Goal: Information Seeking & Learning: Check status

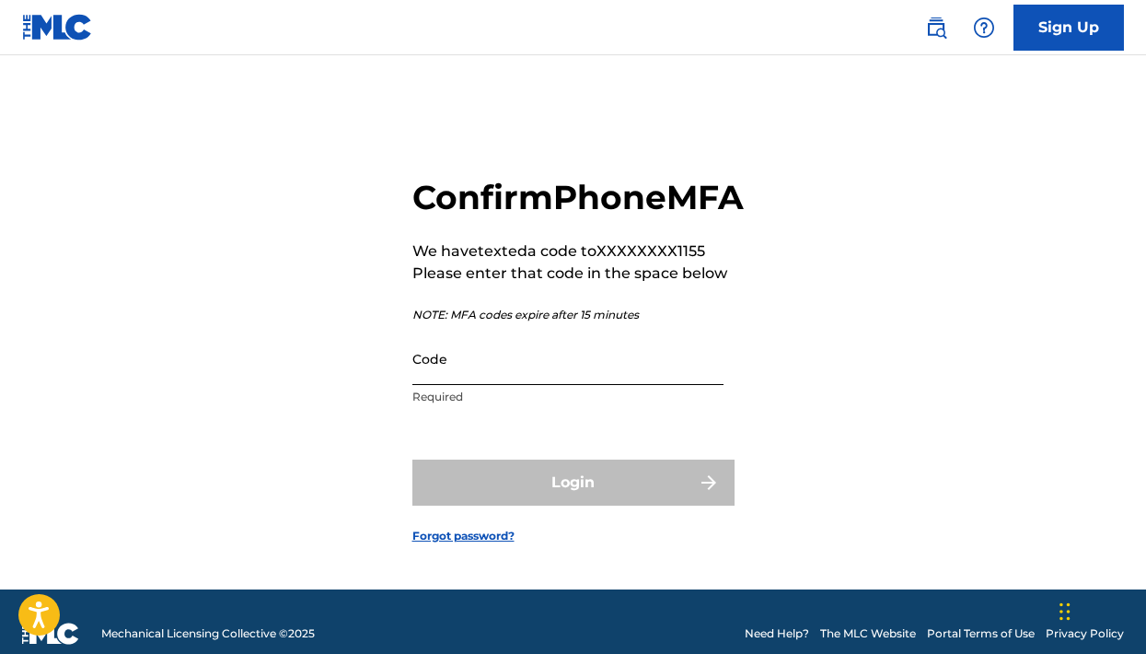
click at [611, 385] on input "Code" at bounding box center [567, 358] width 311 height 52
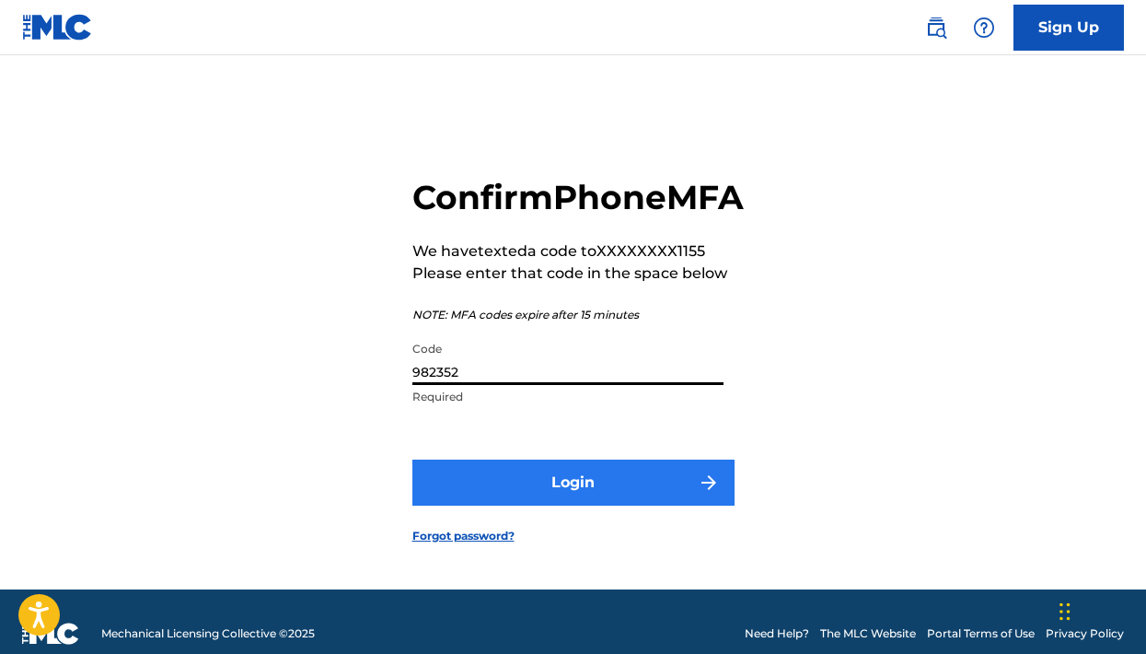
type input "982352"
click at [639, 504] on button "Login" at bounding box center [573, 482] width 322 height 46
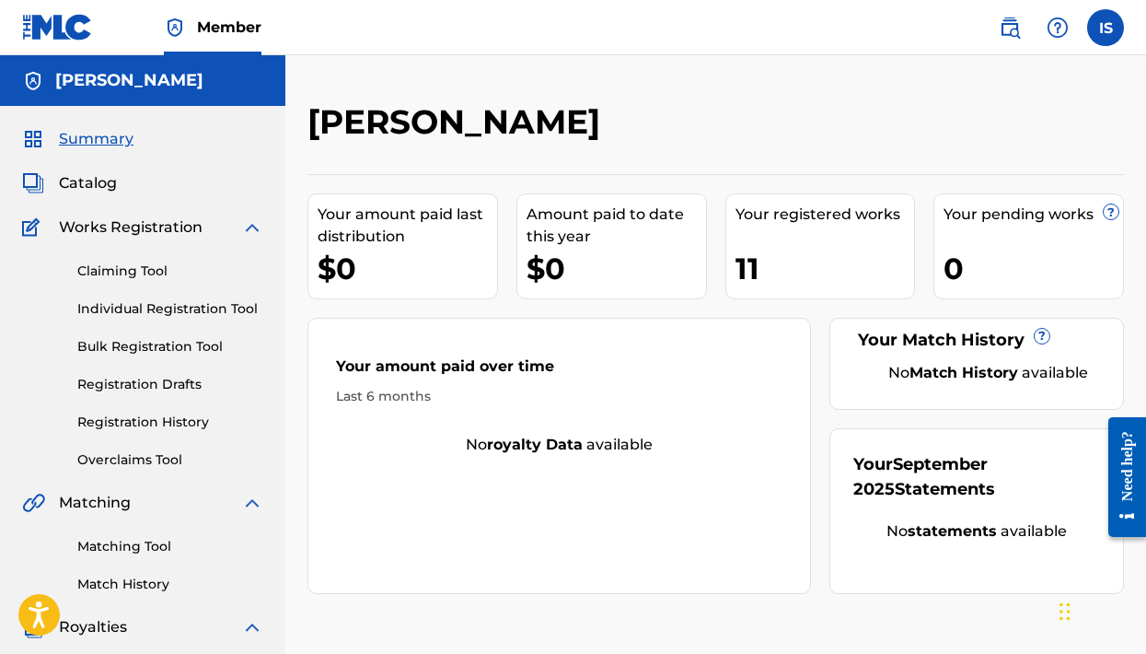
click at [183, 297] on div "Claiming Tool Individual Registration Tool Bulk Registration Tool Registration …" at bounding box center [142, 353] width 241 height 231
click at [164, 422] on link "Registration History" at bounding box center [170, 421] width 186 height 19
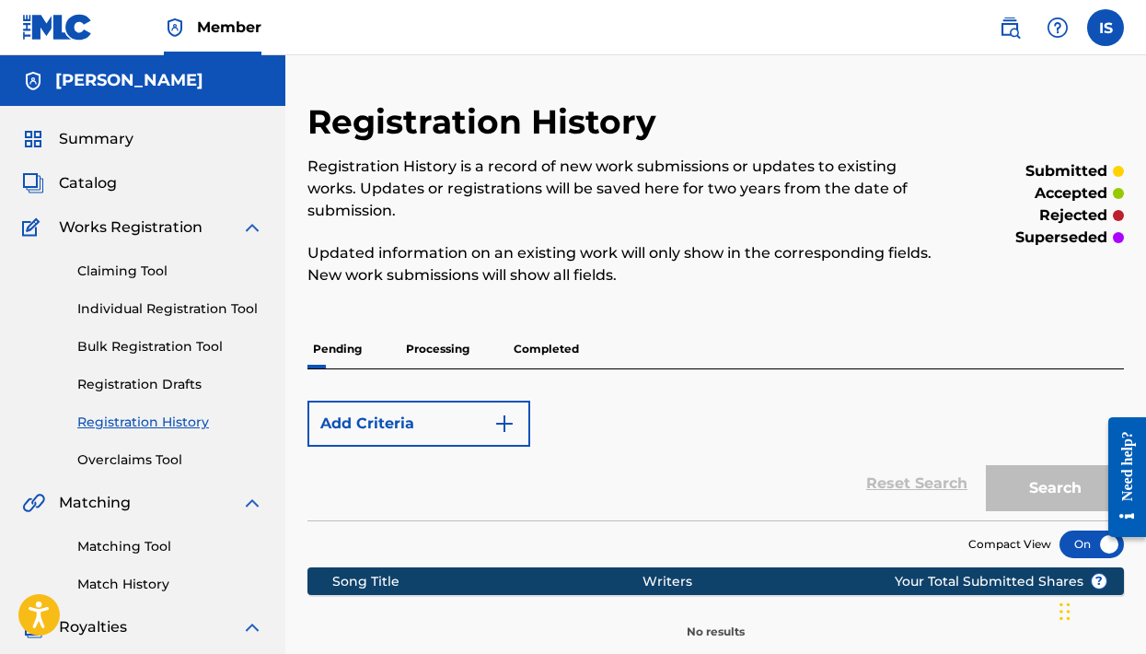
click at [450, 346] on p "Processing" at bounding box center [437, 349] width 75 height 39
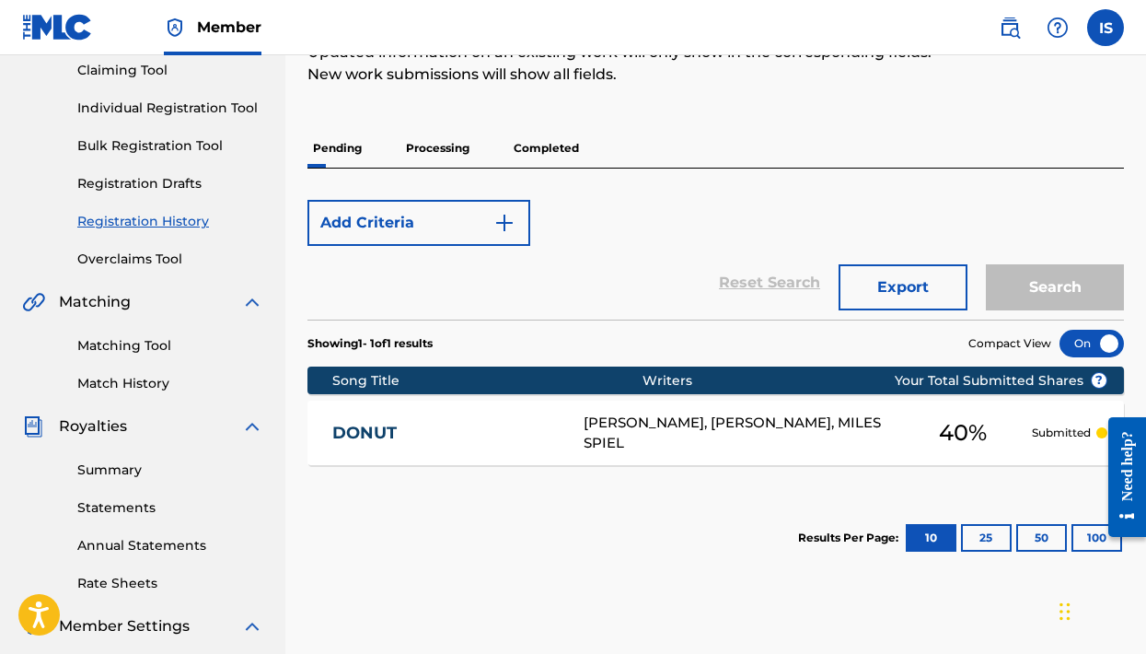
scroll to position [198, 0]
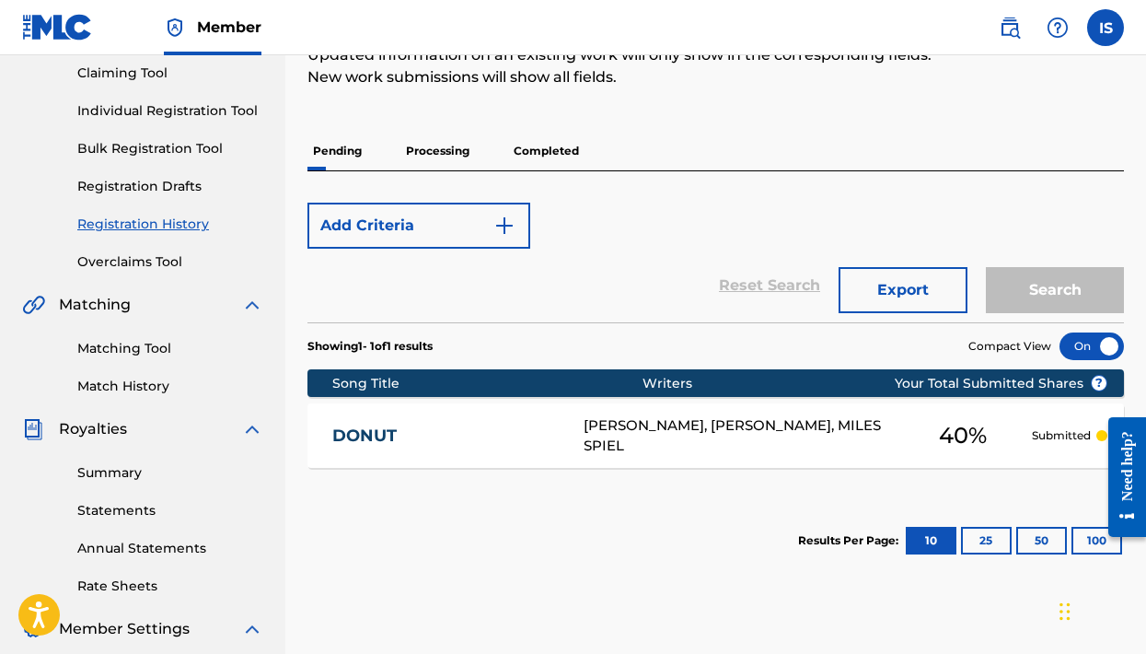
click at [459, 144] on p "Processing" at bounding box center [437, 151] width 75 height 39
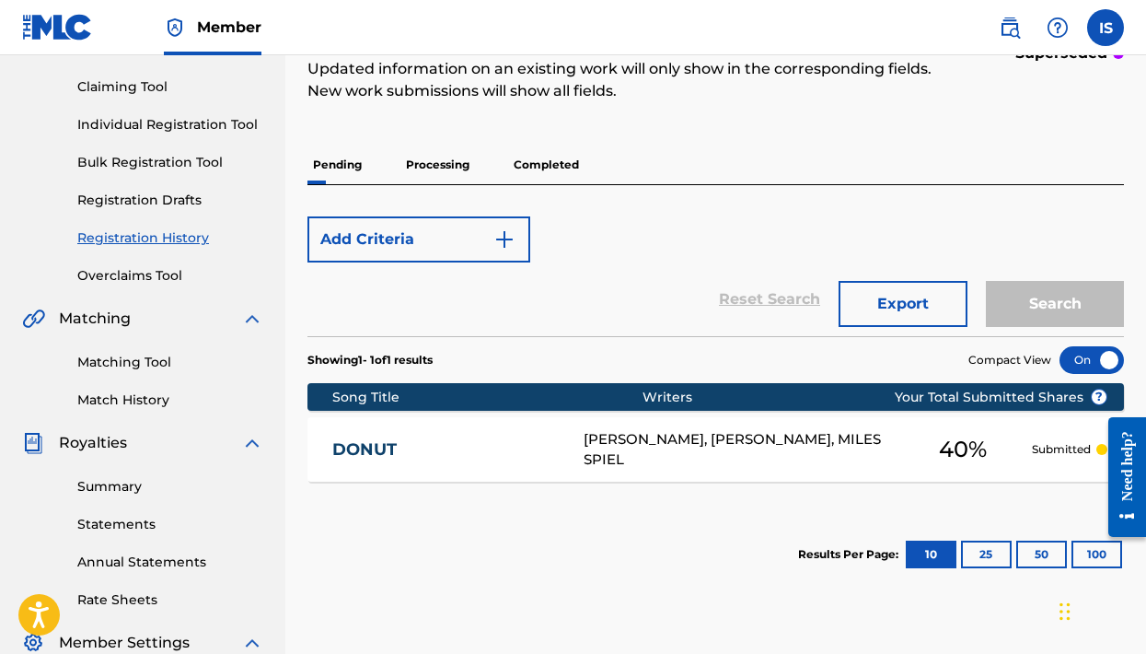
scroll to position [171, 0]
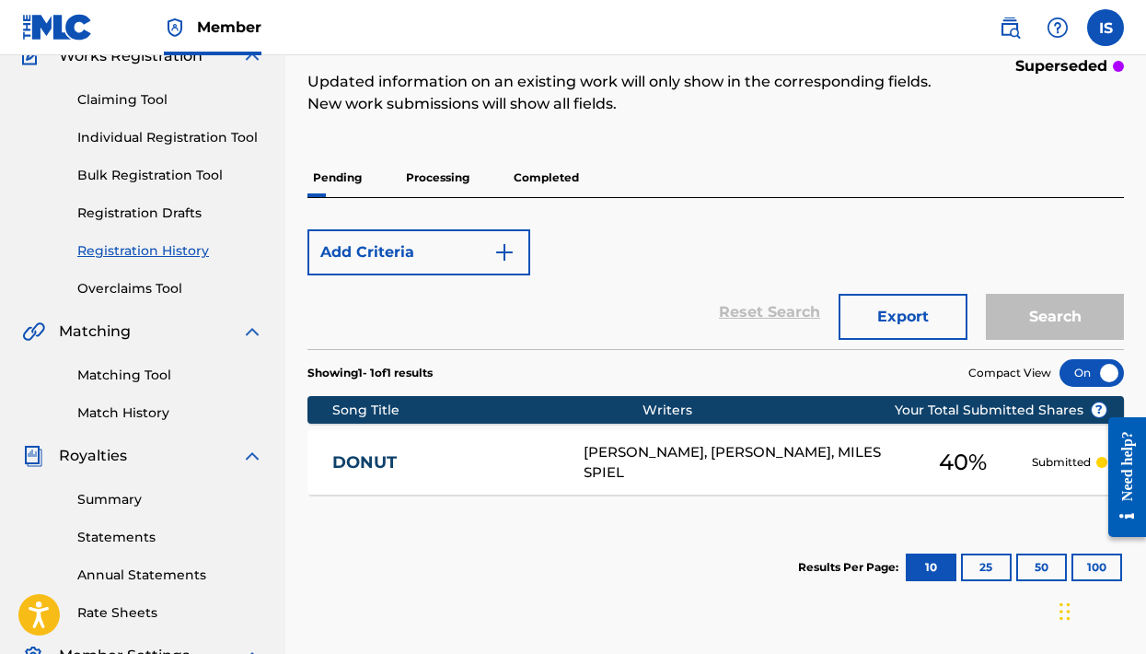
click at [455, 191] on p "Processing" at bounding box center [437, 177] width 75 height 39
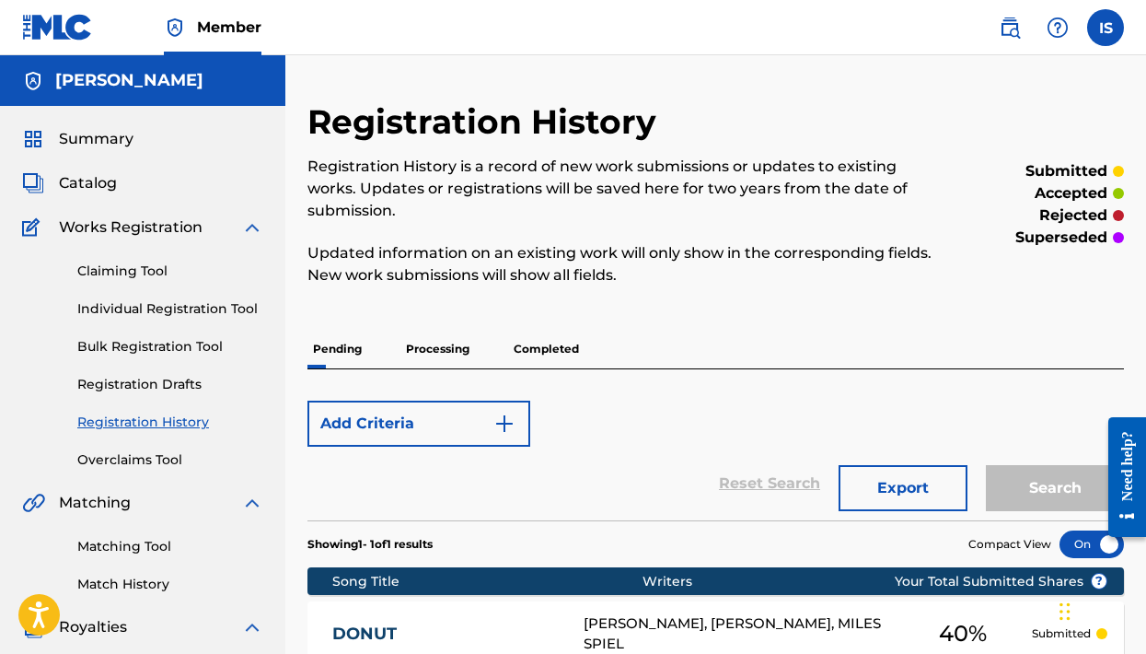
click at [455, 342] on p "Processing" at bounding box center [437, 349] width 75 height 39
click at [310, 358] on p "Pending" at bounding box center [338, 349] width 60 height 39
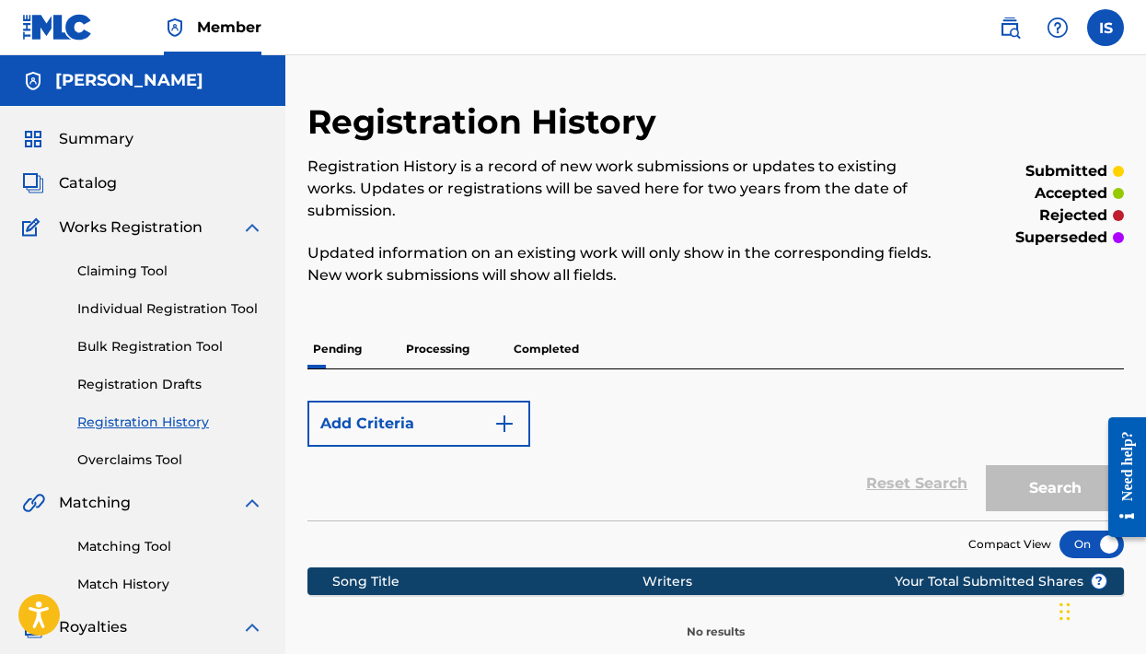
click at [450, 354] on p "Processing" at bounding box center [437, 349] width 75 height 39
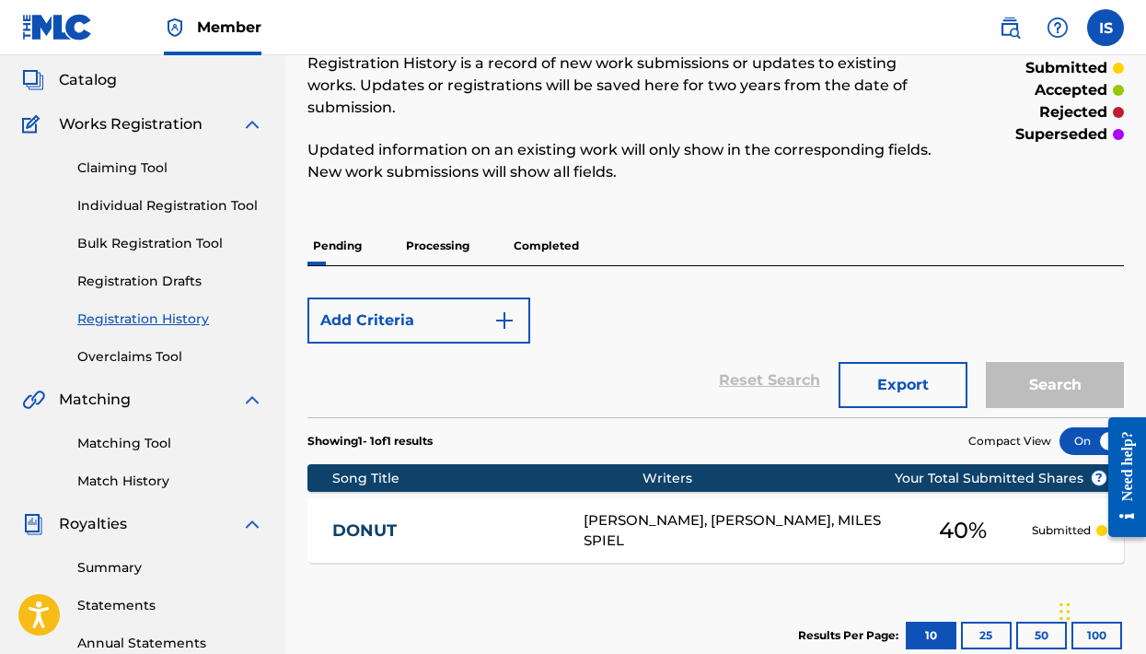
scroll to position [149, 0]
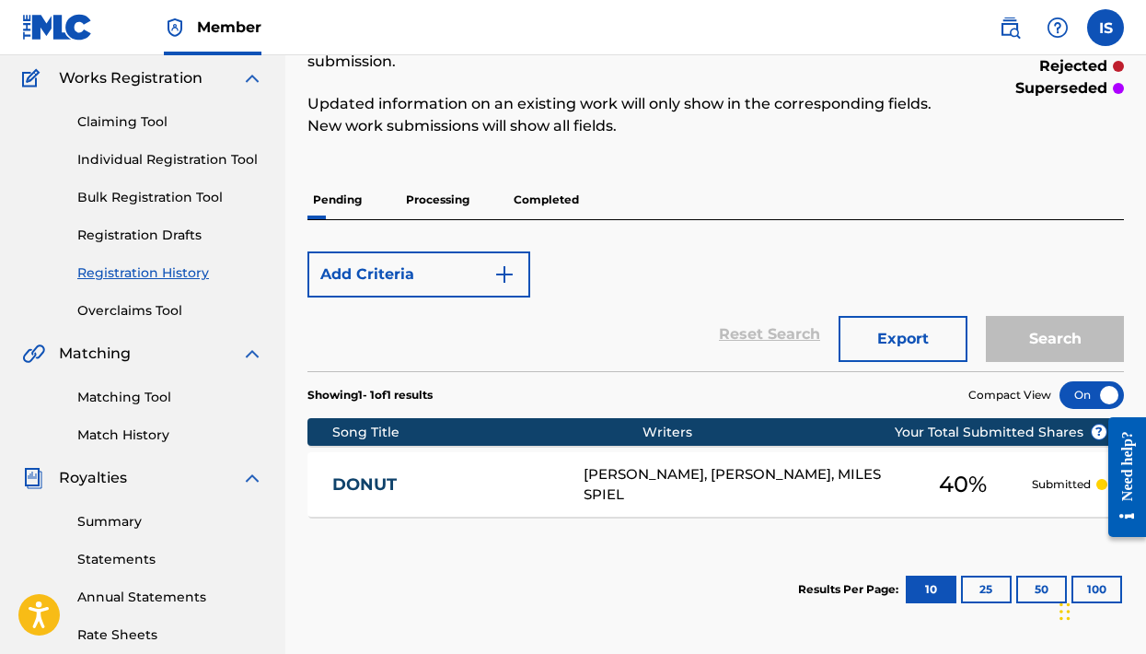
click at [346, 208] on p "Pending" at bounding box center [338, 199] width 60 height 39
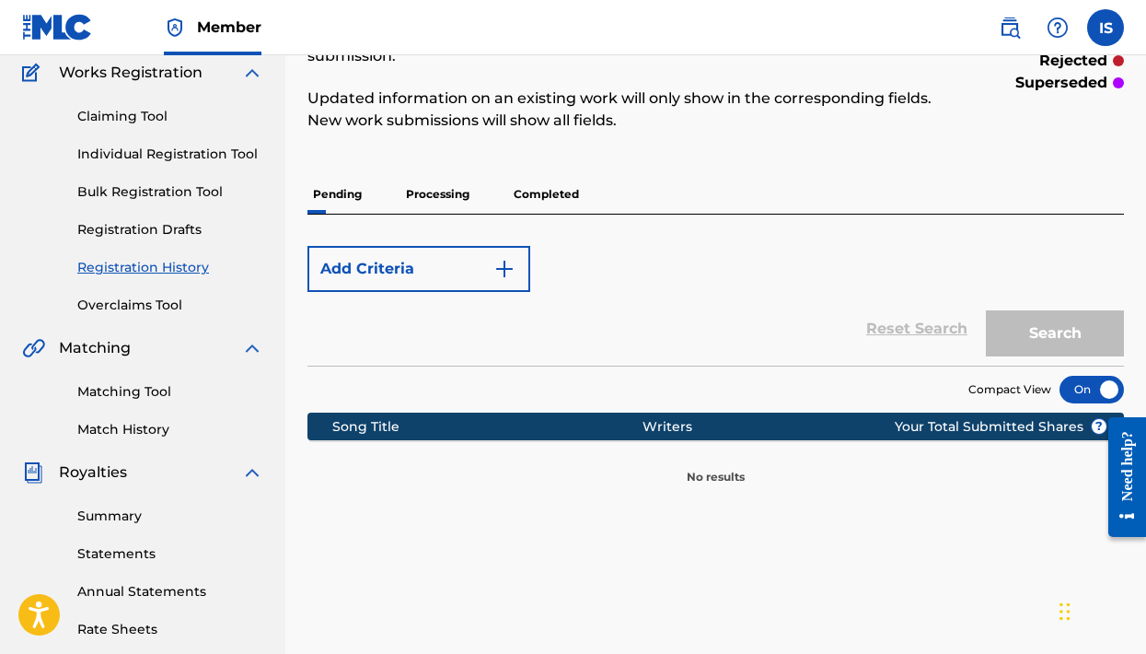
scroll to position [133, 0]
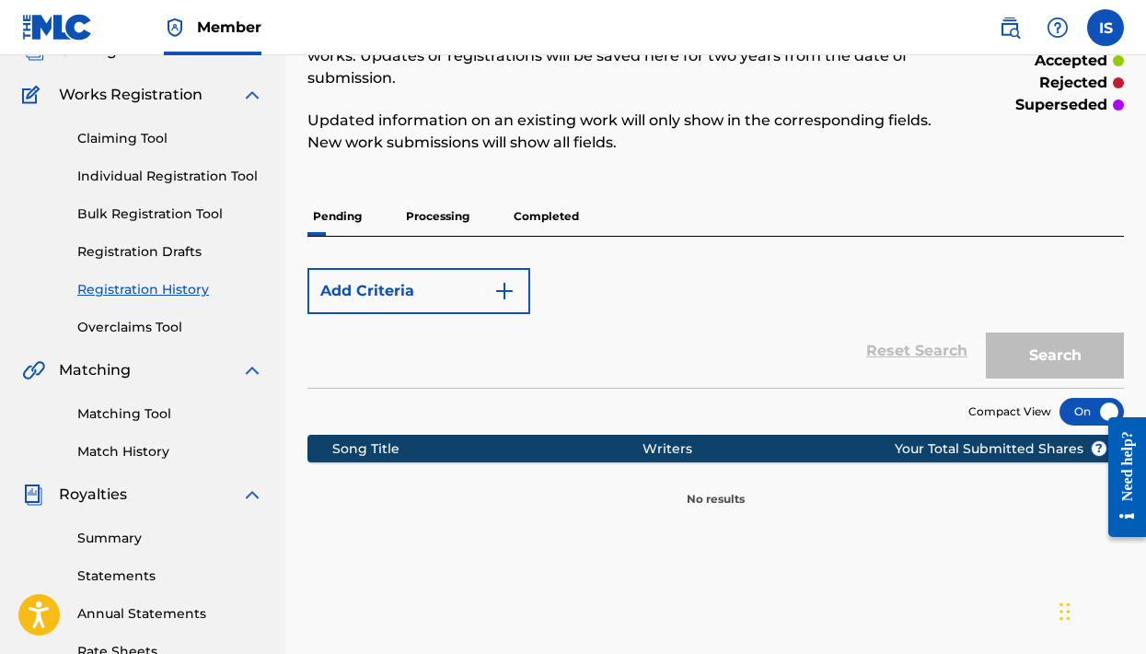
click at [537, 218] on p "Completed" at bounding box center [546, 216] width 76 height 39
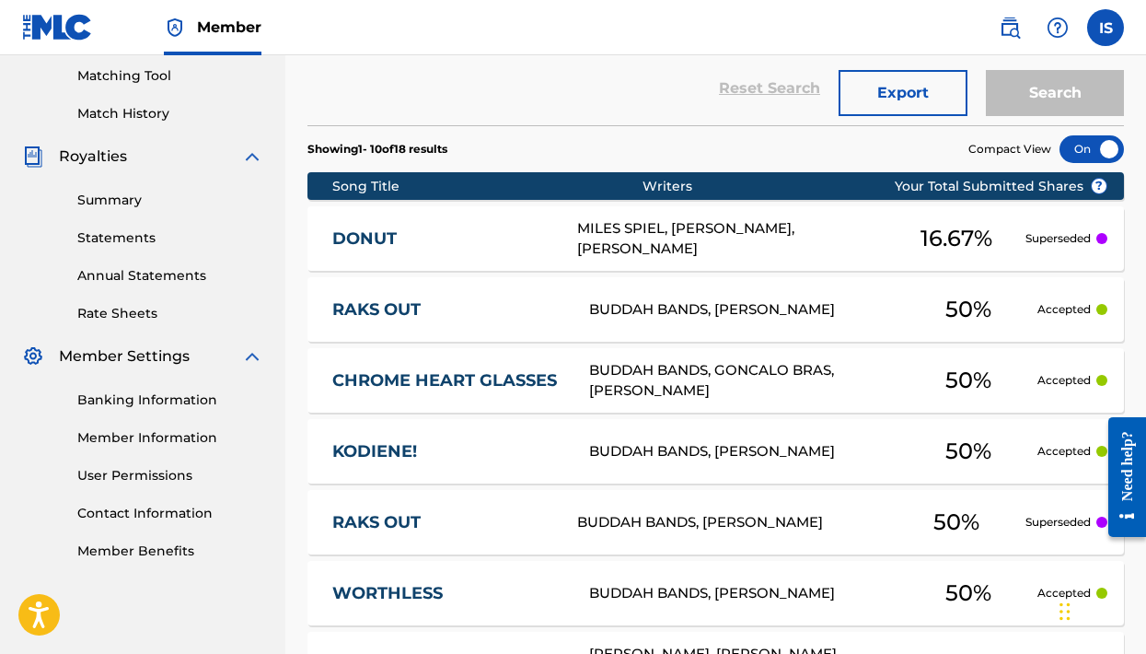
scroll to position [488, 0]
